Goal: Task Accomplishment & Management: Manage account settings

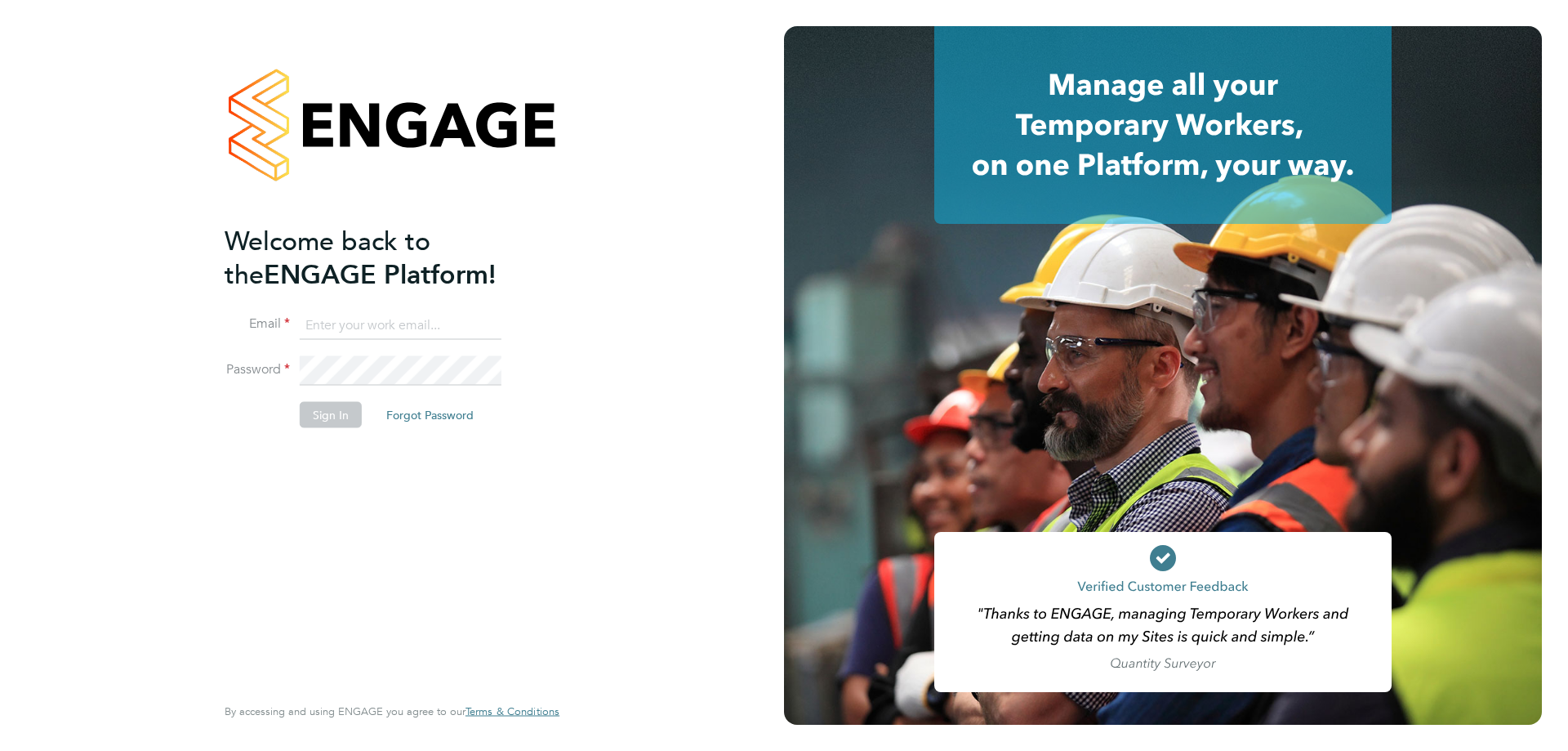
type input "Daniel.Johnson@hmsworks.co.uk"
click at [315, 415] on button "Sign In" at bounding box center [330, 414] width 62 height 26
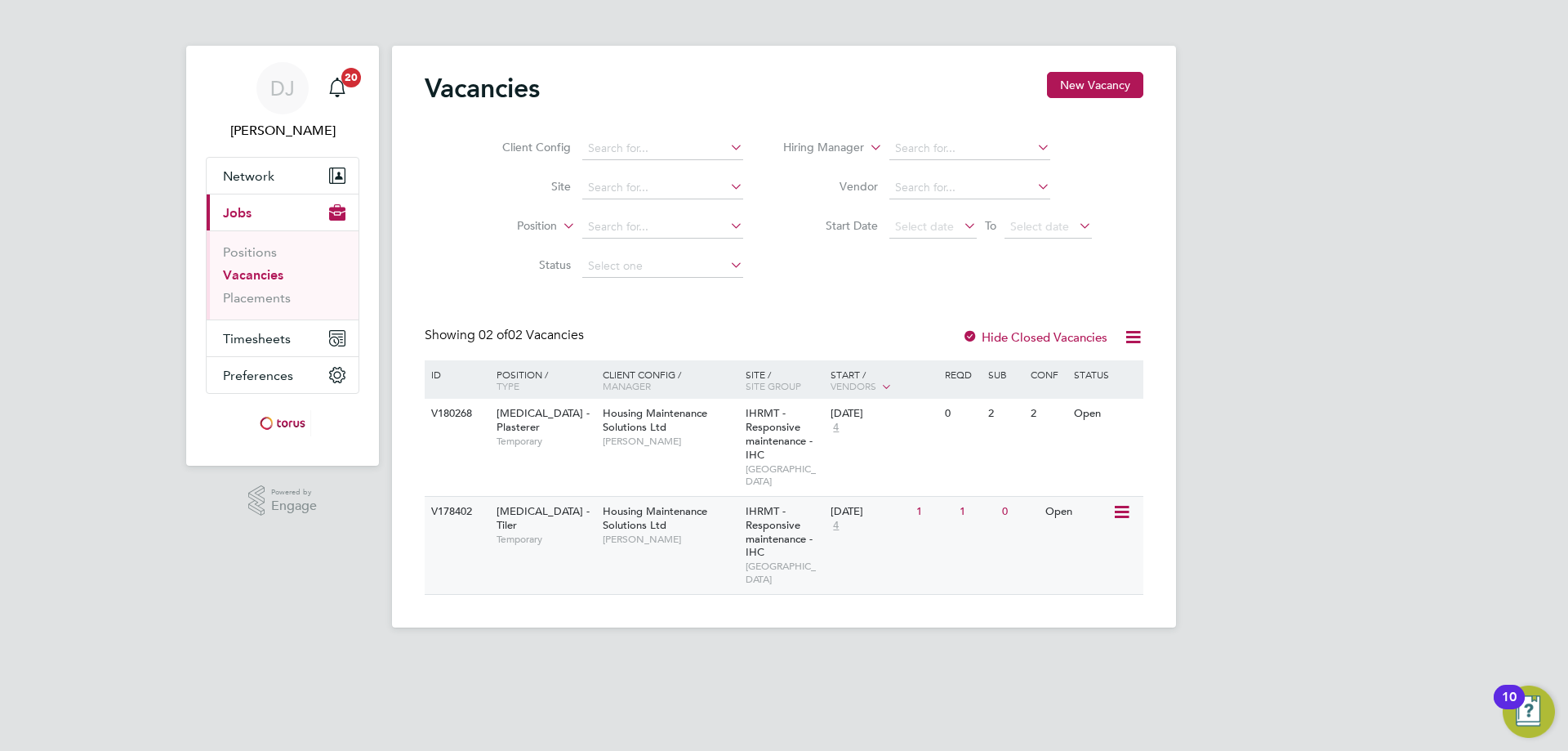
click at [560, 526] on div "HMS - Tiler Temporary" at bounding box center [540, 525] width 114 height 57
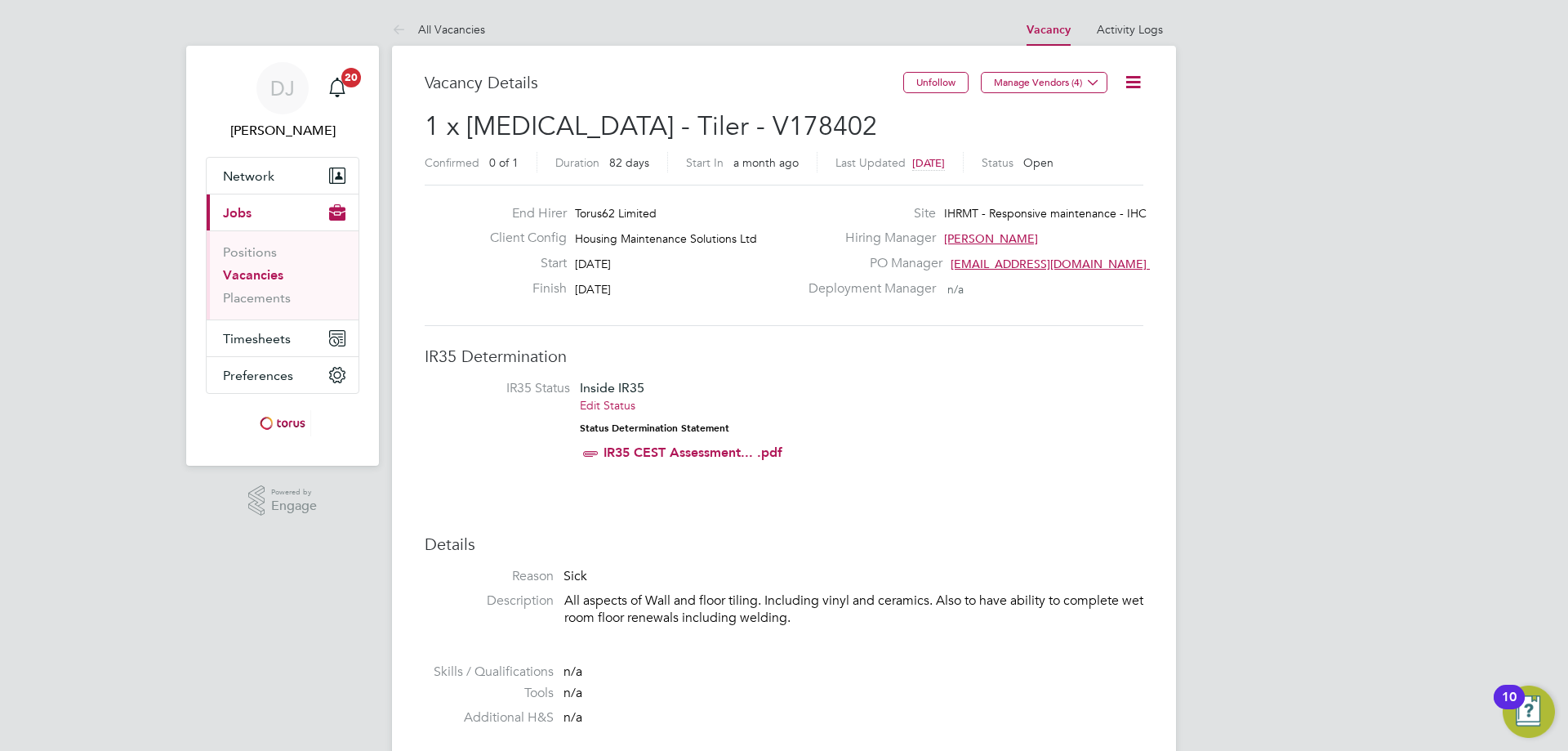
click at [670, 126] on span "1 x [MEDICAL_DATA] - Tiler - V178402" at bounding box center [651, 126] width 452 height 32
copy span "V178402"
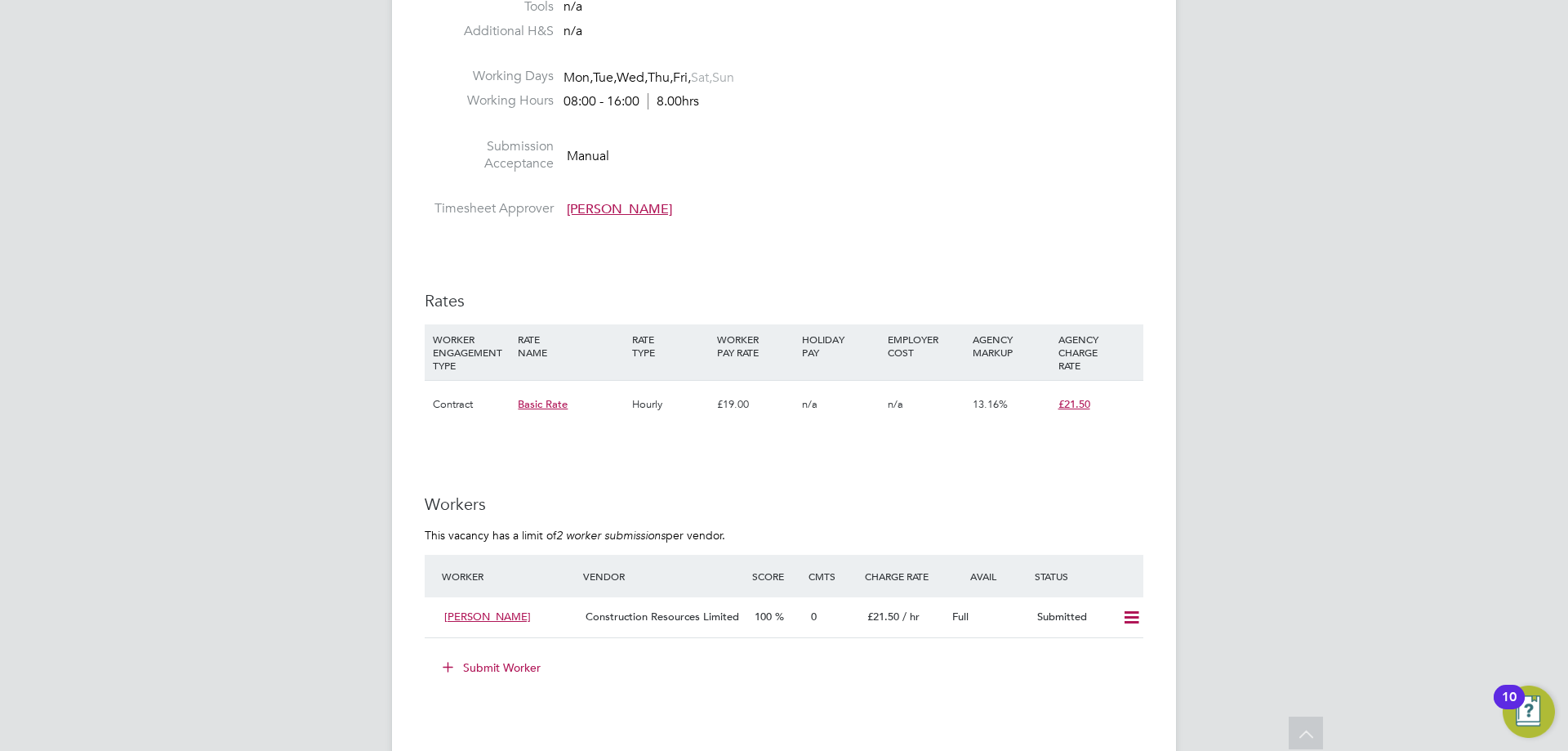
scroll to position [719, 0]
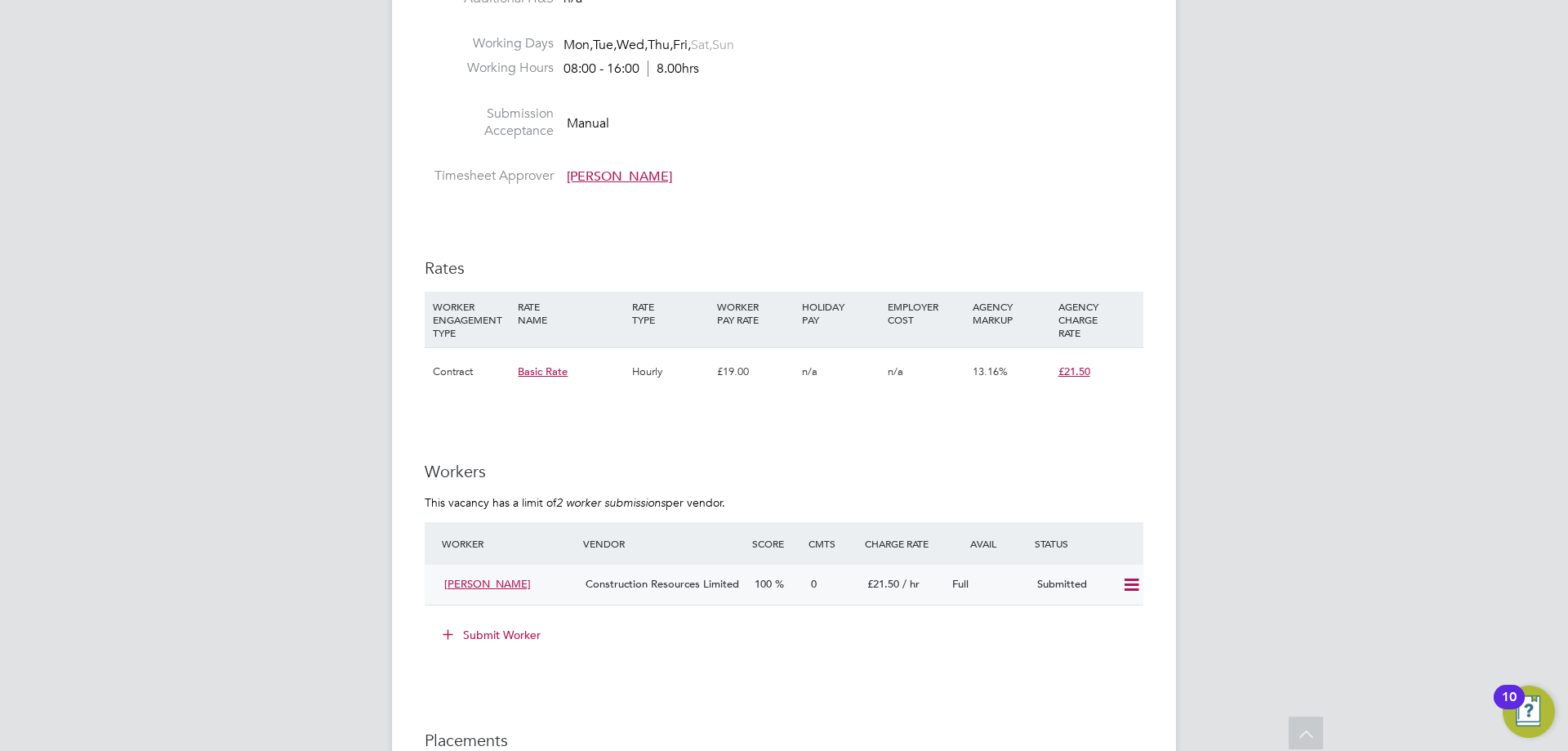
click at [1138, 592] on icon at bounding box center [1132, 585] width 20 height 13
click at [1116, 612] on li "Offer" at bounding box center [1109, 618] width 57 height 23
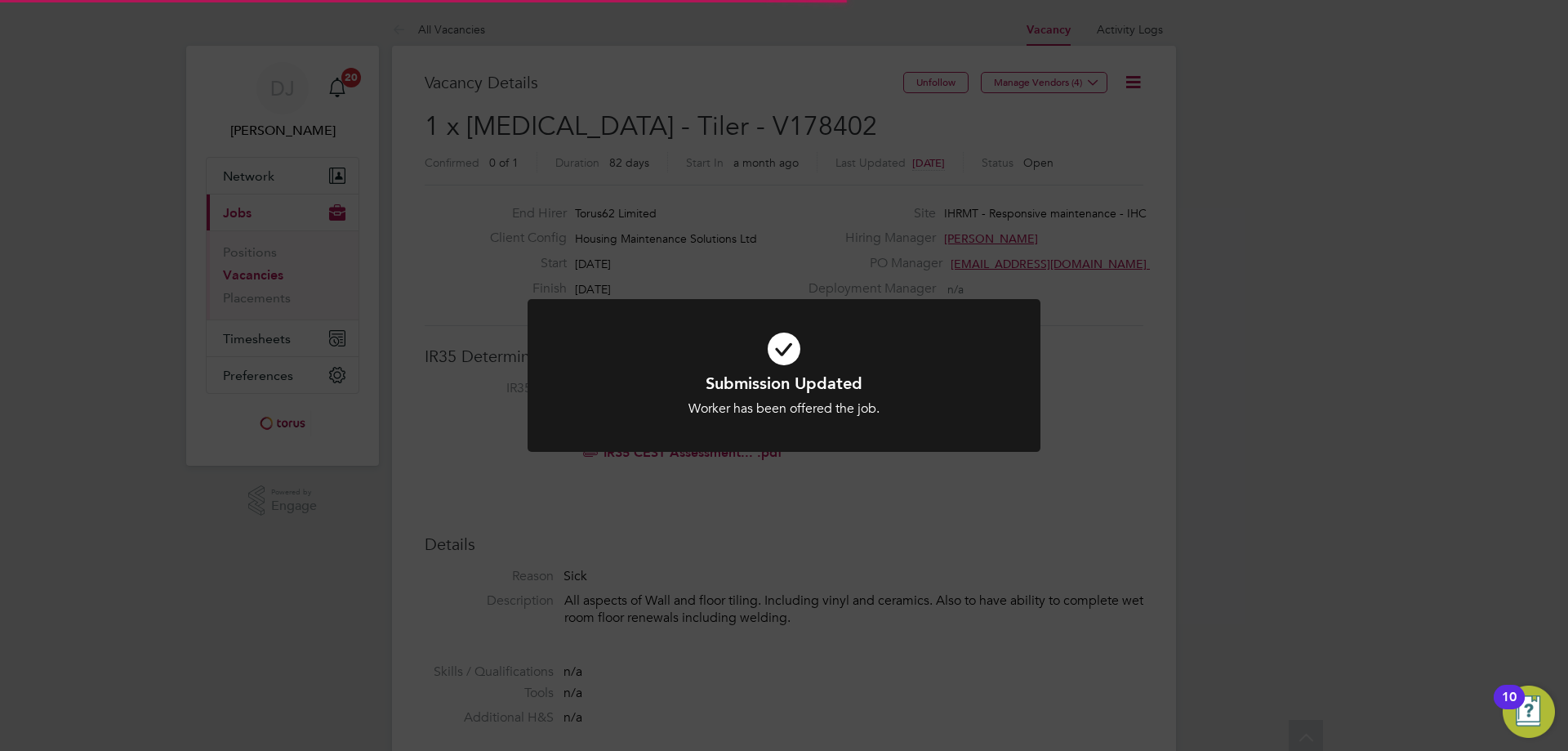
scroll to position [48, 114]
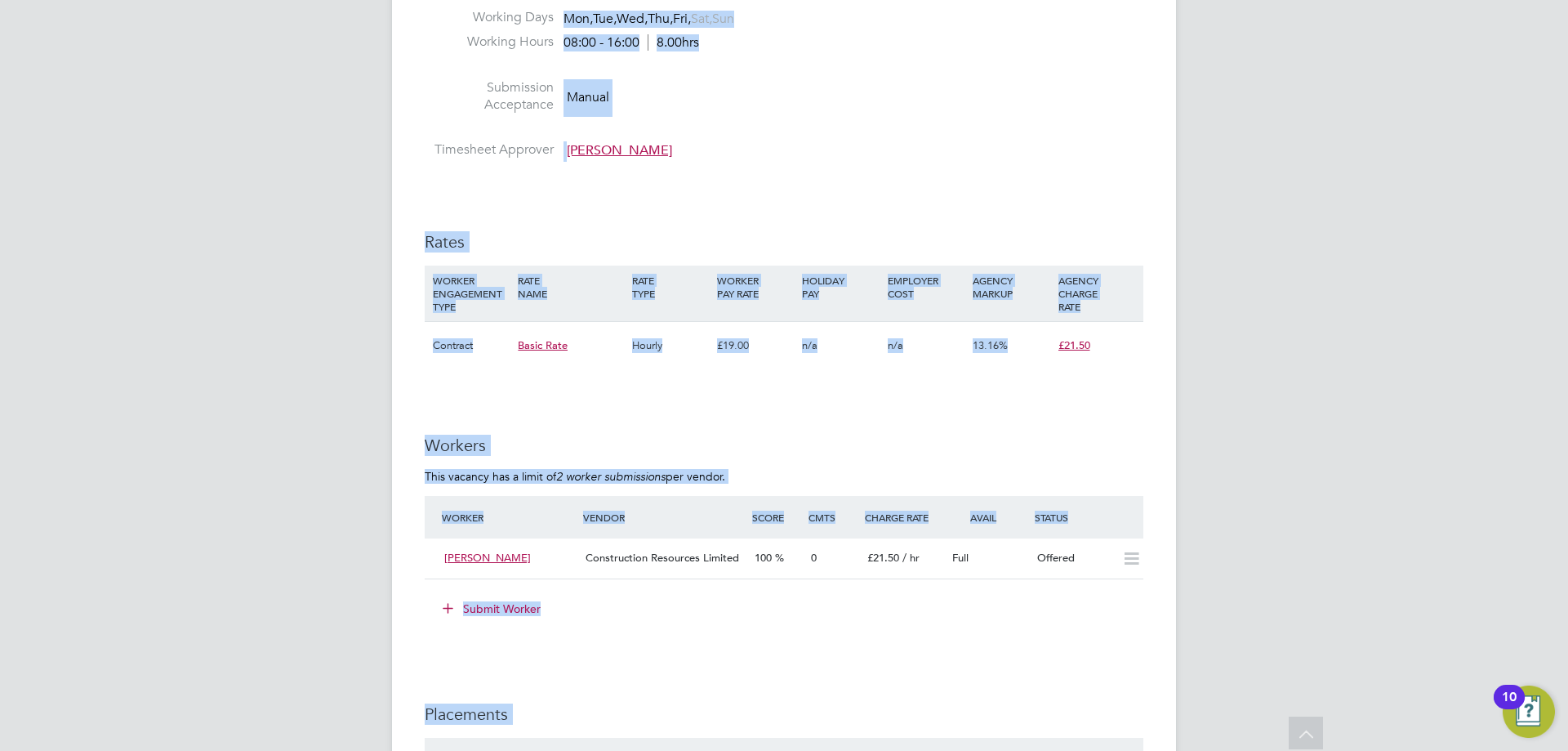
drag, startPoint x: 875, startPoint y: 647, endPoint x: 841, endPoint y: 752, distance: 110.4
click at [841, 750] on html "DJ Daniel Johnson Notifications 20 Applications: Network Sites Workers Current …" at bounding box center [784, 501] width 1568 height 2493
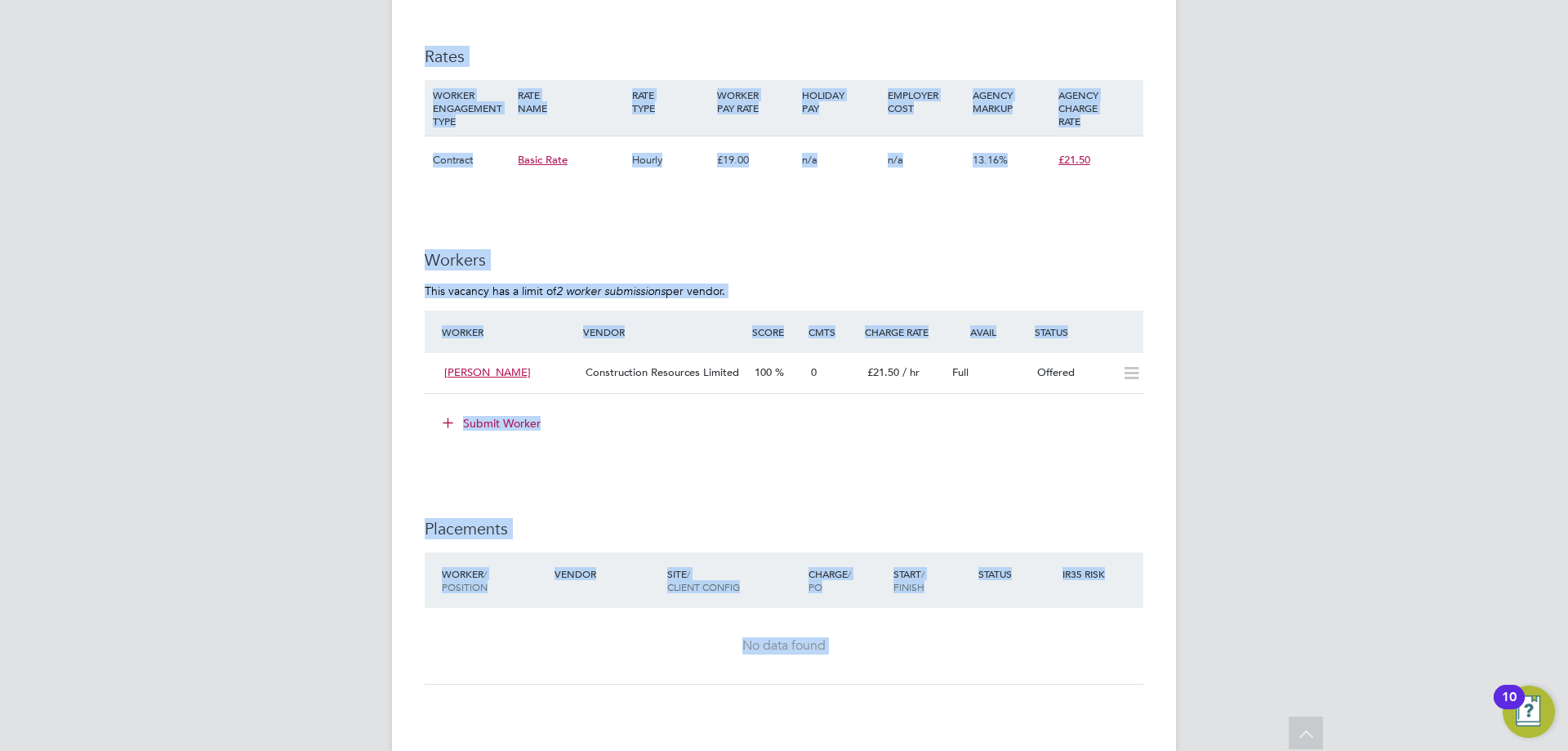
click at [805, 553] on div "Worker / Position Vendor Site / Client Config Charge / PO Start / Finish Status…" at bounding box center [783, 580] width 718 height 56
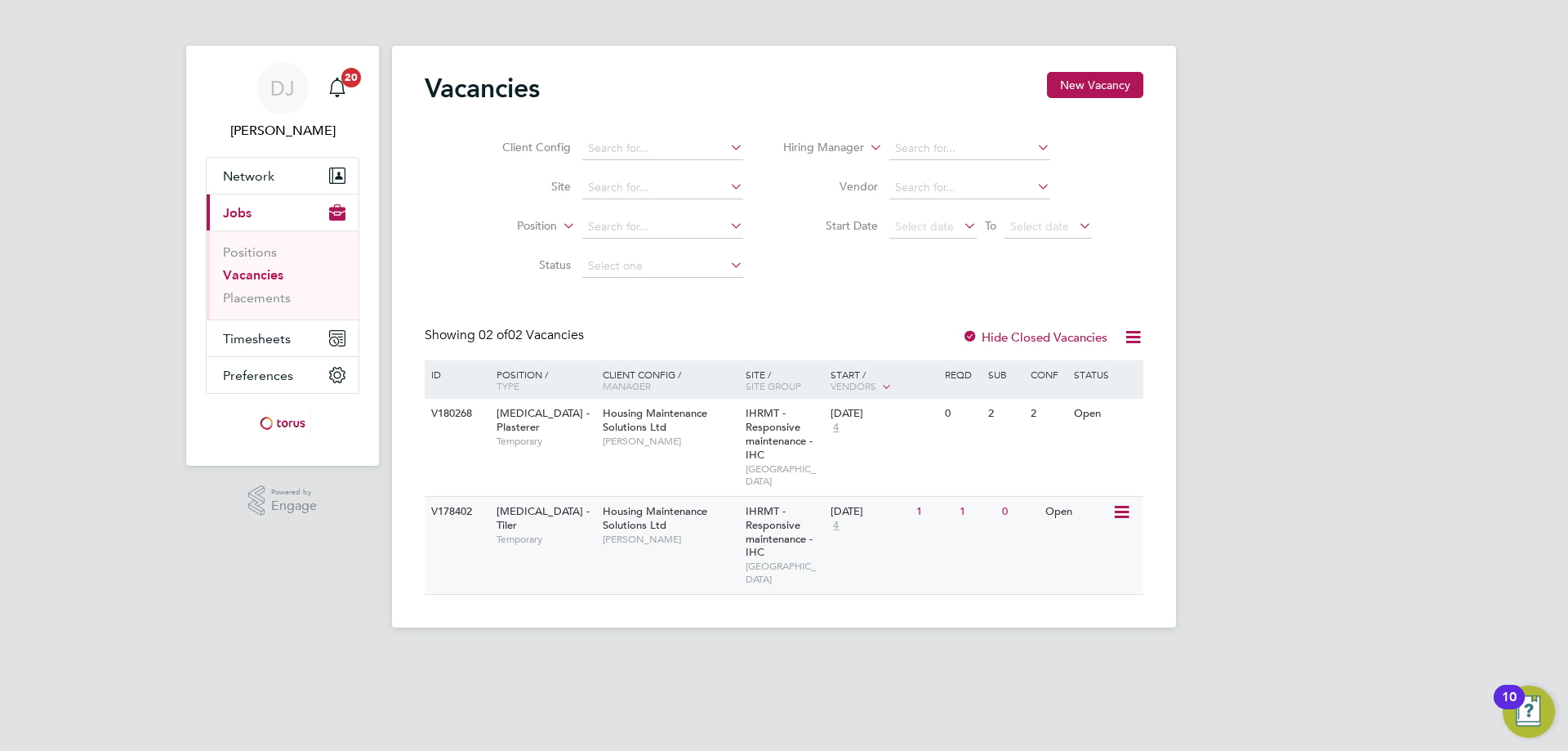
click at [706, 513] on div "Housing Maintenance Solutions Ltd Daniel Johnson" at bounding box center [670, 525] width 143 height 57
click at [264, 331] on span "Timesheets" at bounding box center [257, 338] width 68 height 16
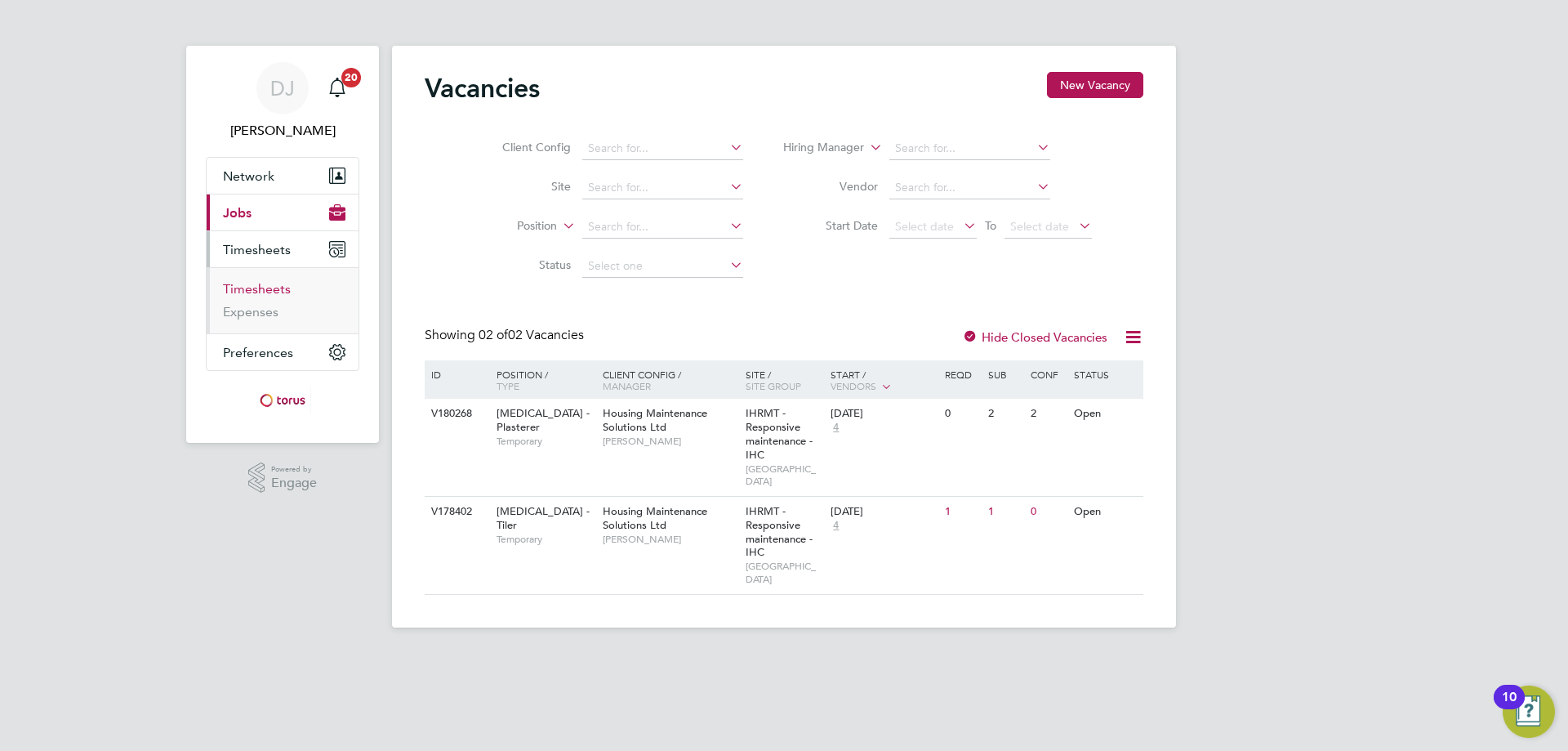
click at [252, 285] on link "Timesheets" at bounding box center [257, 288] width 68 height 16
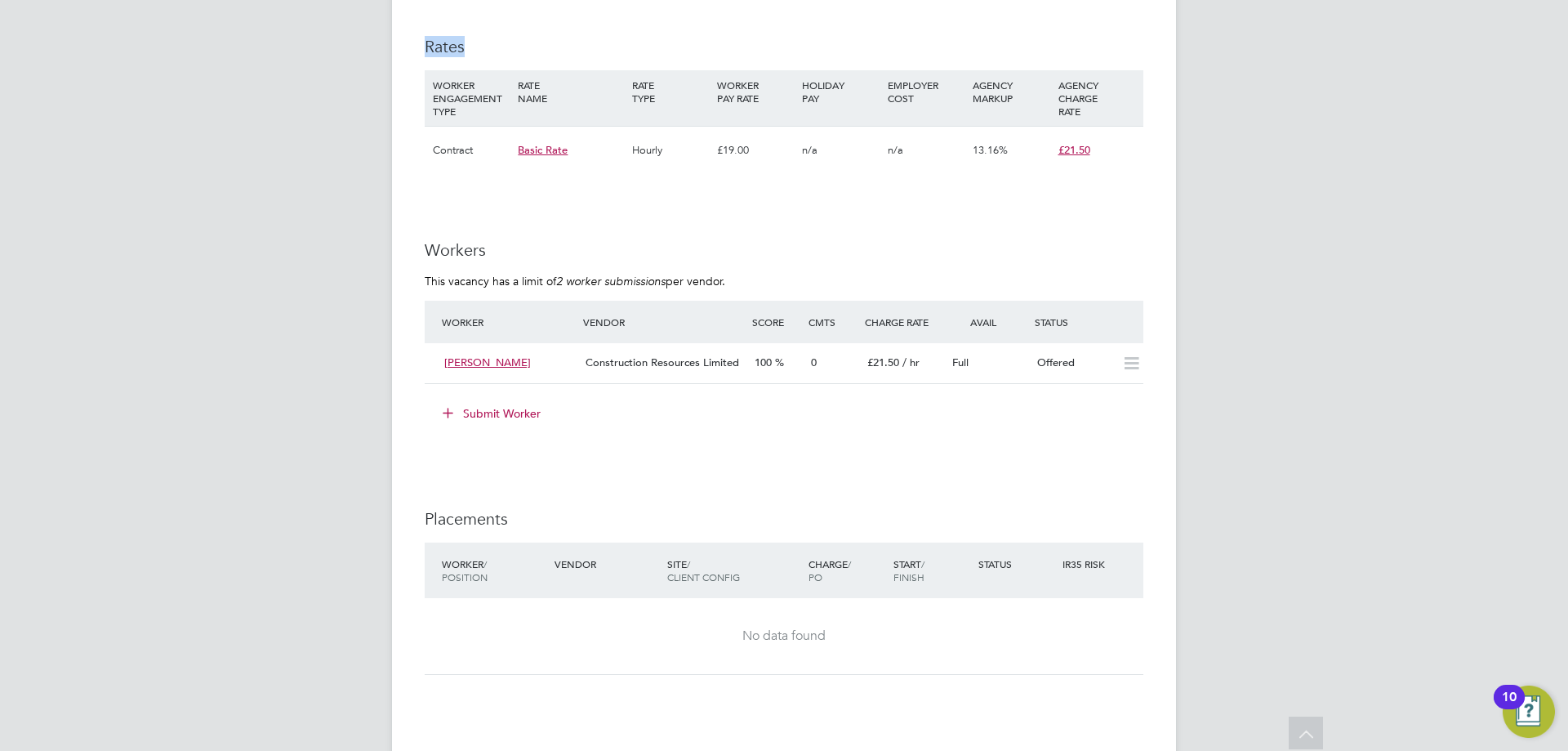
scroll to position [855, 0]
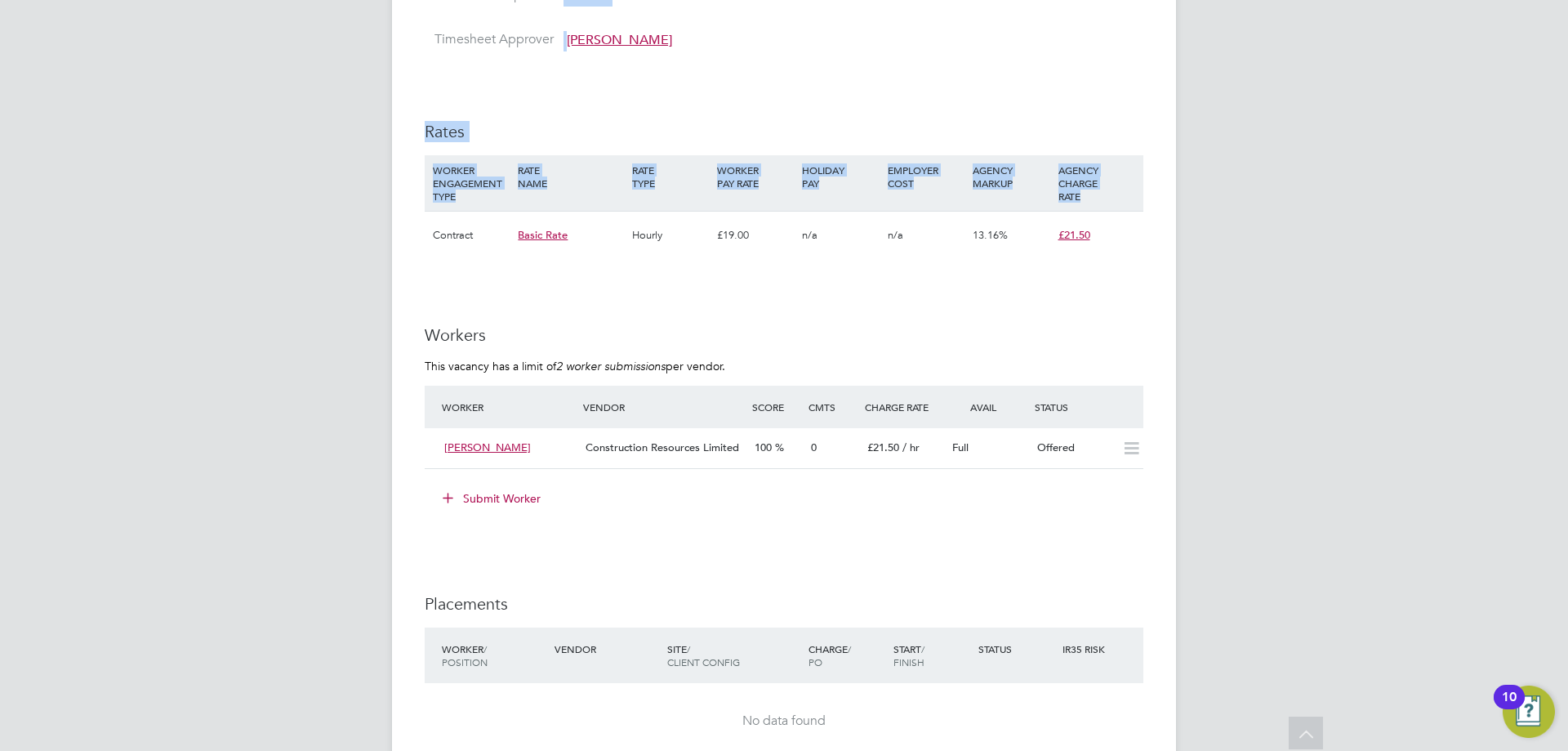
drag, startPoint x: 1552, startPoint y: 135, endPoint x: 1298, endPoint y: 151, distance: 254.5
click at [1298, 151] on div "DJ [PERSON_NAME] Notifications 20 Applications: Network Sites Workers Current p…" at bounding box center [784, 391] width 1568 height 2493
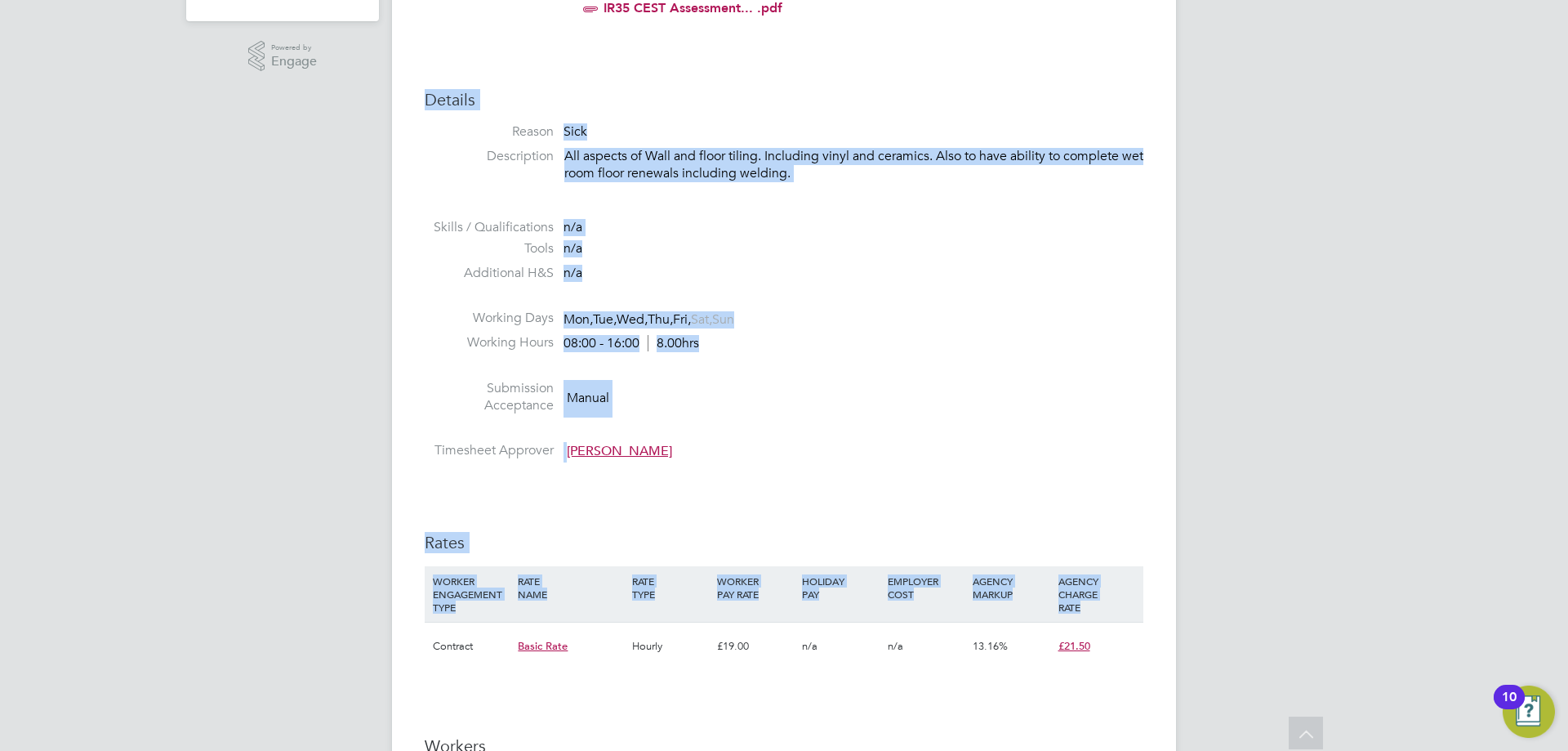
drag, startPoint x: 1298, startPoint y: 151, endPoint x: 1250, endPoint y: -99, distance: 254.6
